Goal: Information Seeking & Learning: Check status

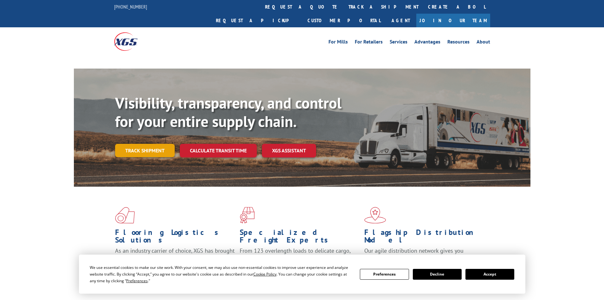
click at [153, 144] on link "Track shipment" at bounding box center [145, 150] width 60 height 13
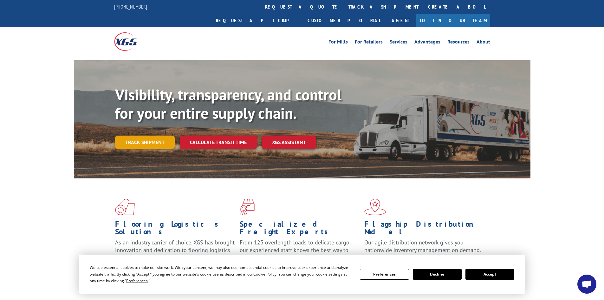
click at [158, 135] on link "Track shipment" at bounding box center [145, 141] width 60 height 13
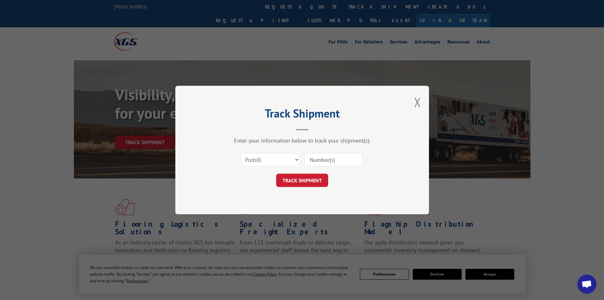
click at [339, 160] on input at bounding box center [334, 159] width 58 height 13
paste input "17521896"
type input "17521896"
click at [324, 176] on button "TRACK SHIPMENT" at bounding box center [302, 180] width 52 height 13
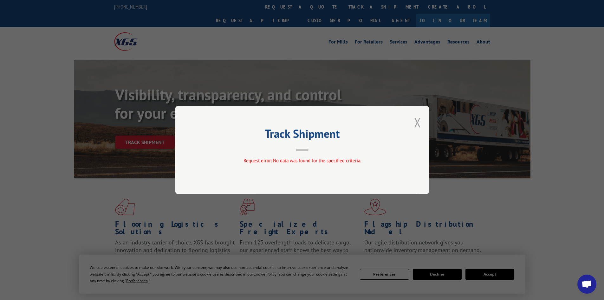
click at [415, 125] on button "Close modal" at bounding box center [417, 122] width 7 height 17
